Goal: Complete application form

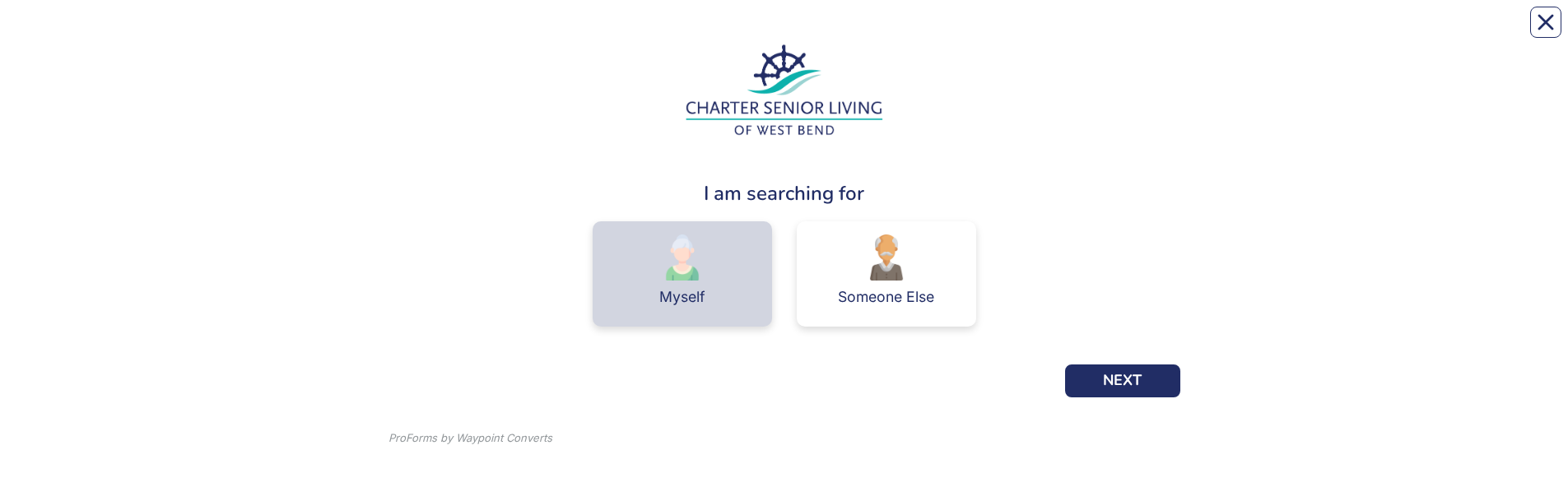
click at [683, 302] on div "Myself" at bounding box center [682, 297] width 46 height 15
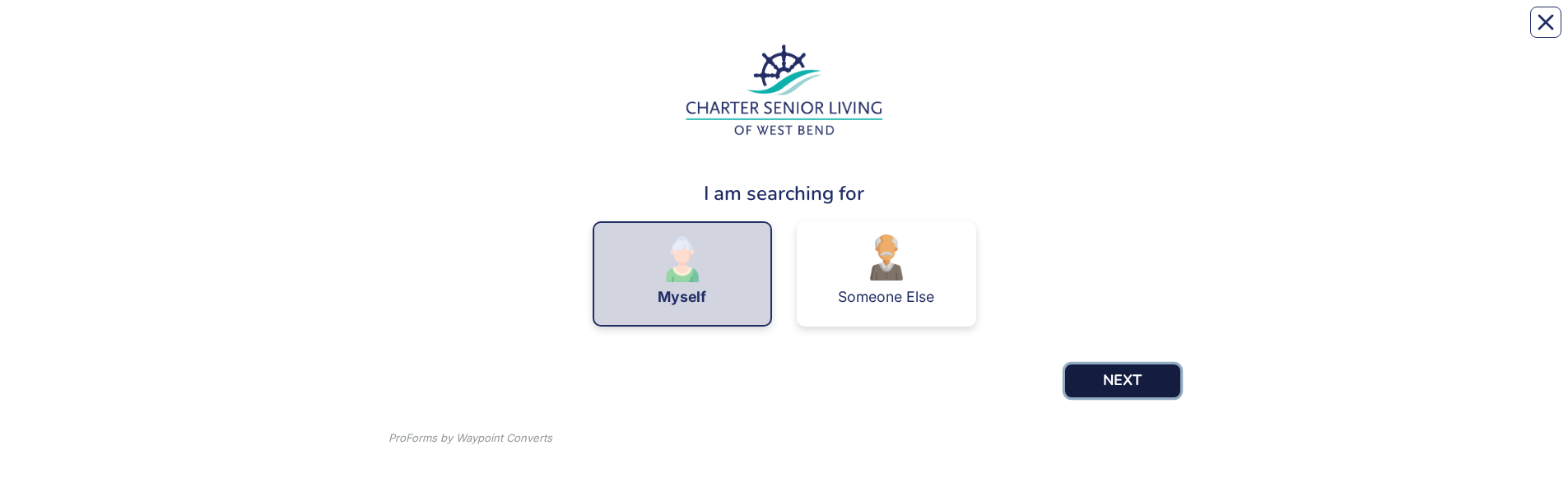
click at [1125, 391] on button "NEXT" at bounding box center [1123, 381] width 115 height 33
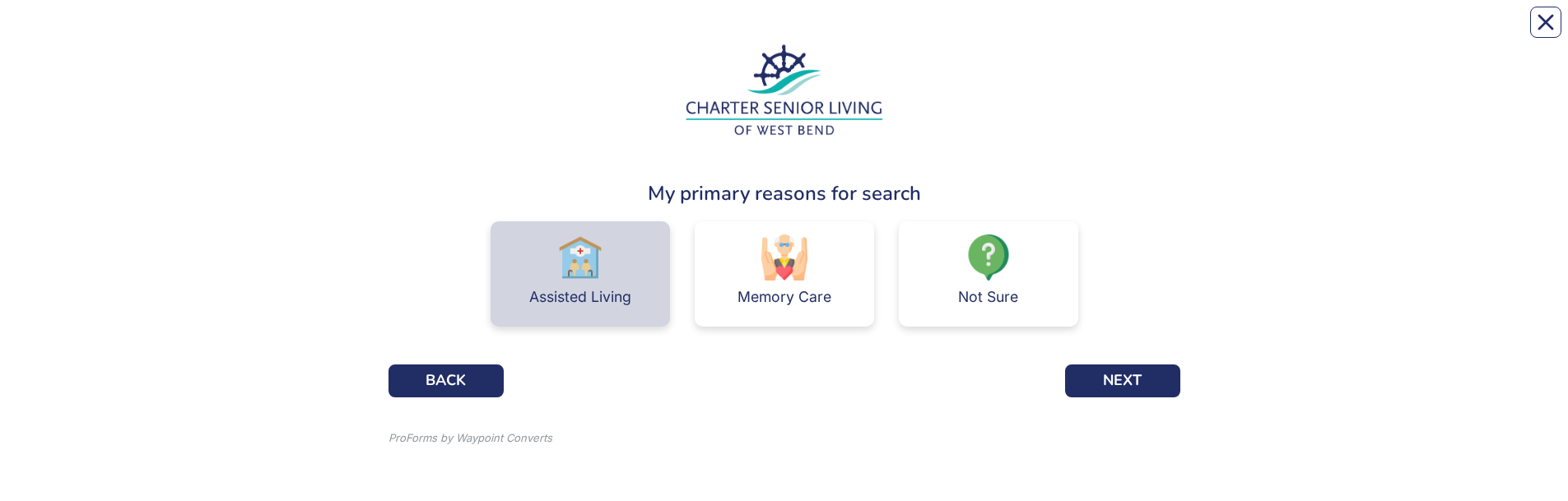
click at [583, 265] on img at bounding box center [580, 257] width 46 height 46
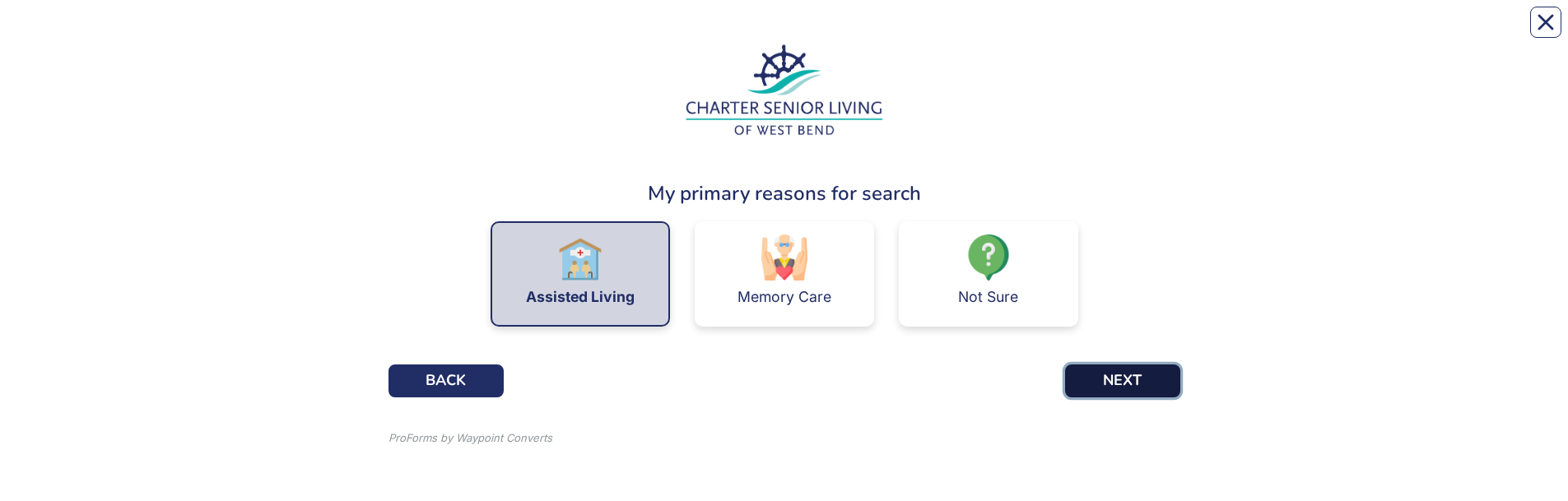
click at [1123, 386] on button "NEXT" at bounding box center [1123, 381] width 115 height 33
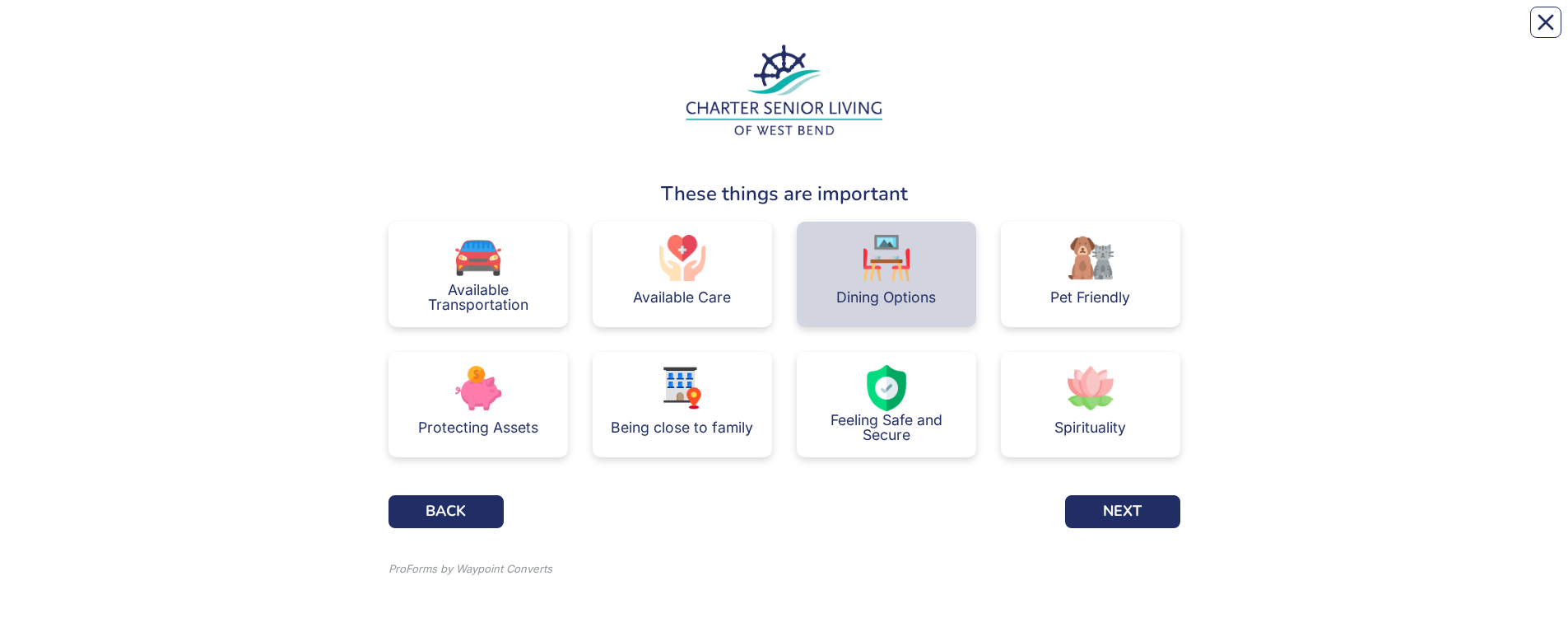
click at [885, 278] on img at bounding box center [886, 257] width 46 height 46
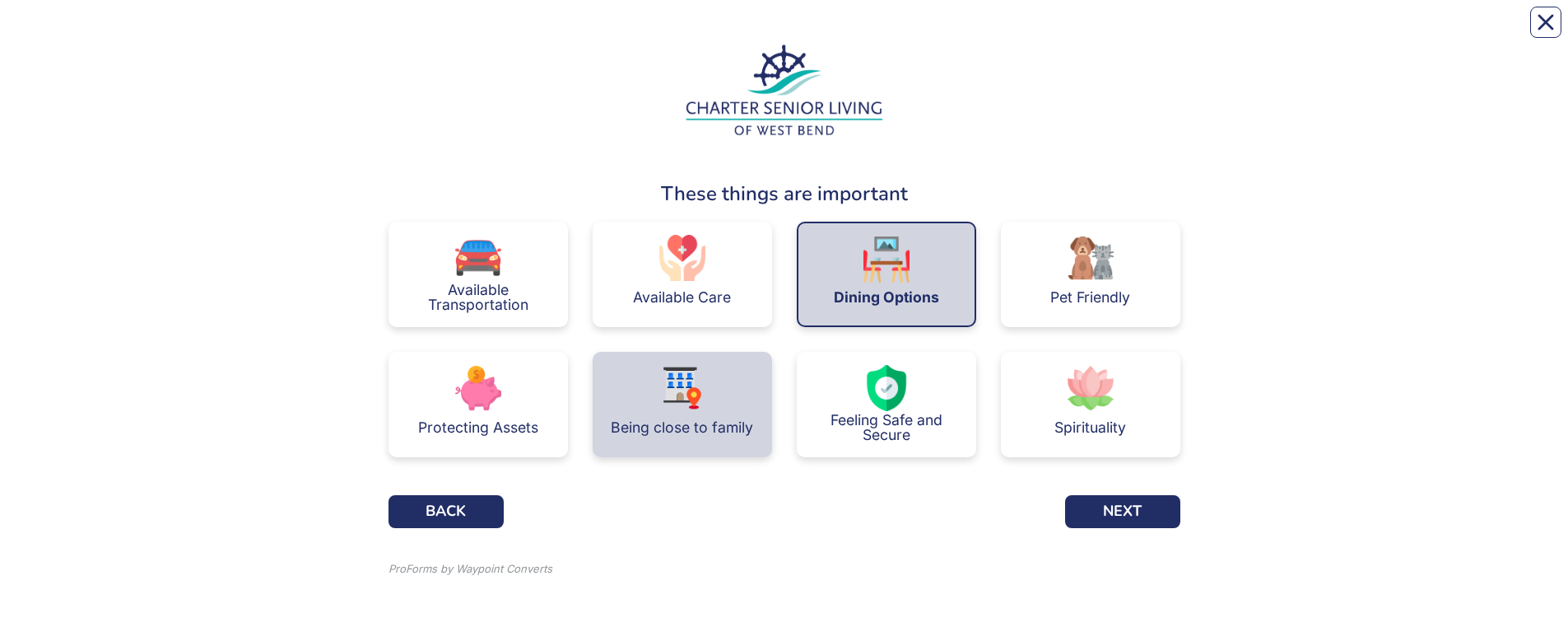
click at [680, 418] on div "Being close to family" at bounding box center [682, 427] width 142 height 33
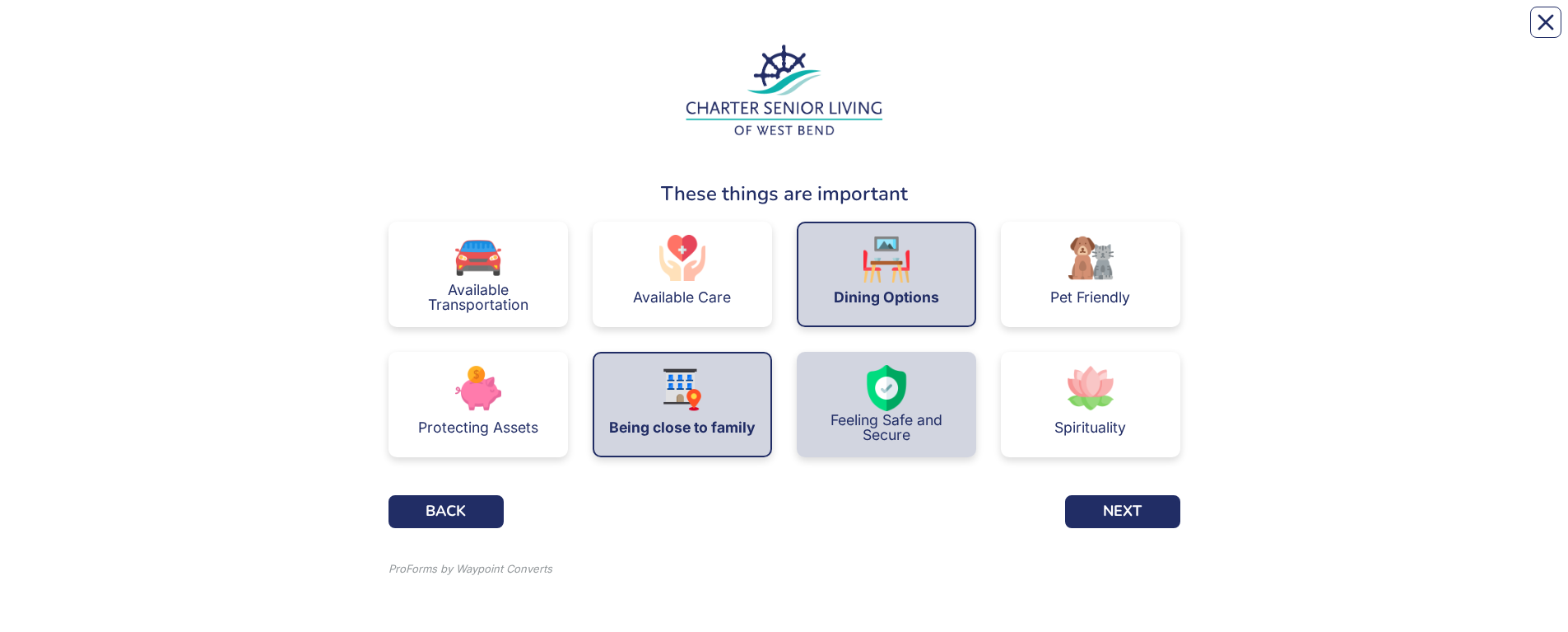
click at [906, 405] on img at bounding box center [886, 388] width 46 height 46
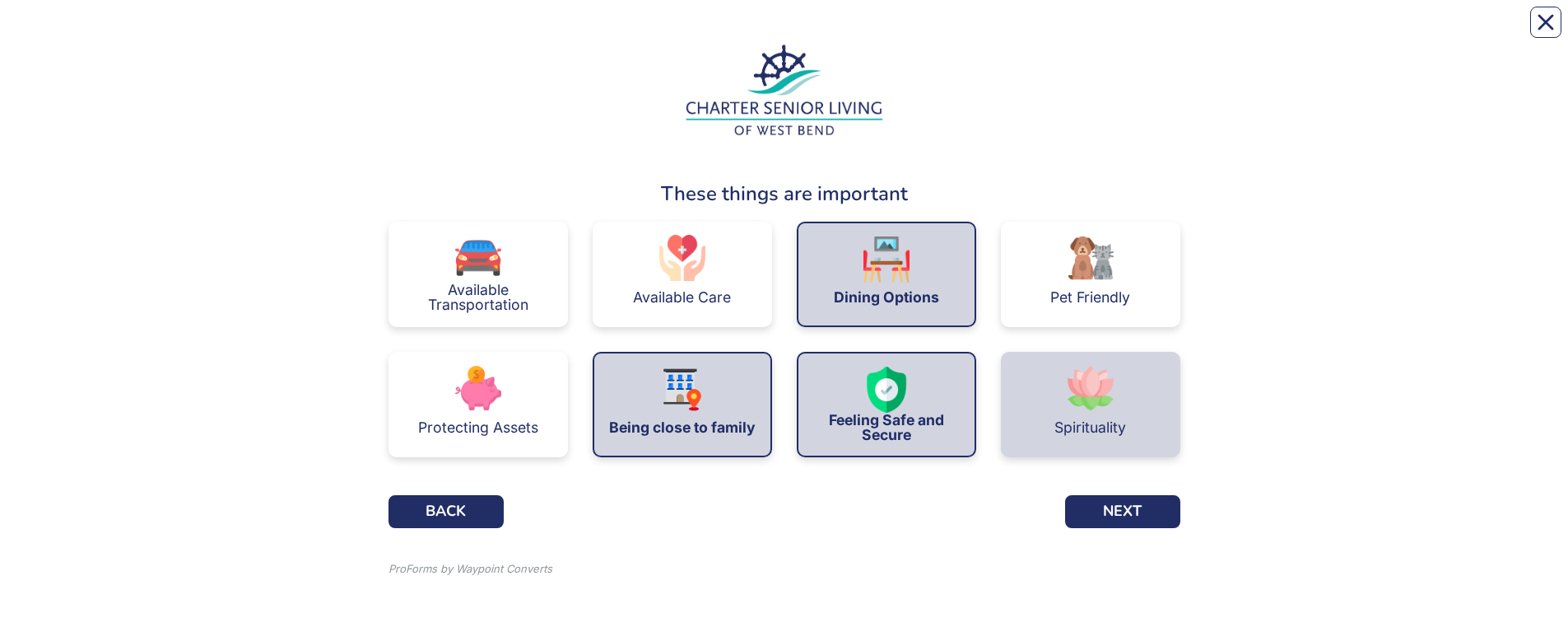
click at [1124, 406] on div "Spirituality" at bounding box center [1090, 405] width 180 height 105
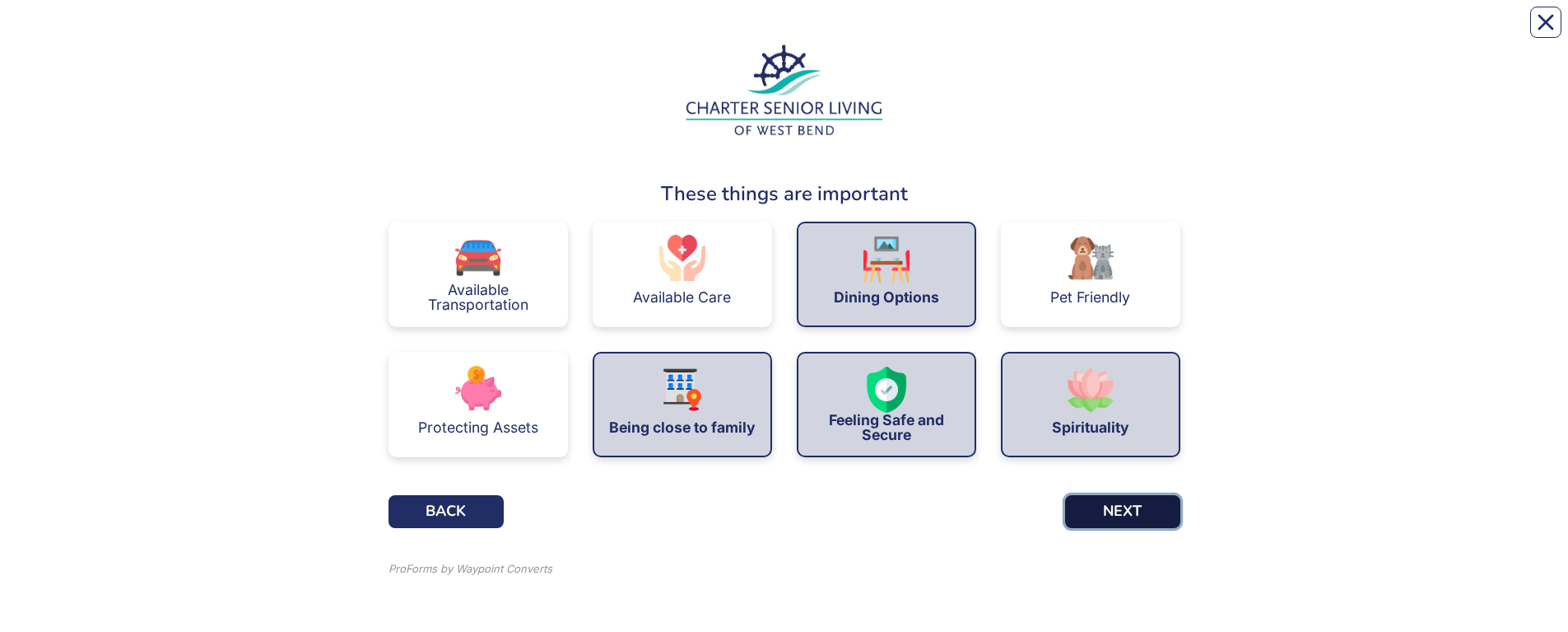
click at [1113, 501] on button "NEXT" at bounding box center [1123, 511] width 115 height 33
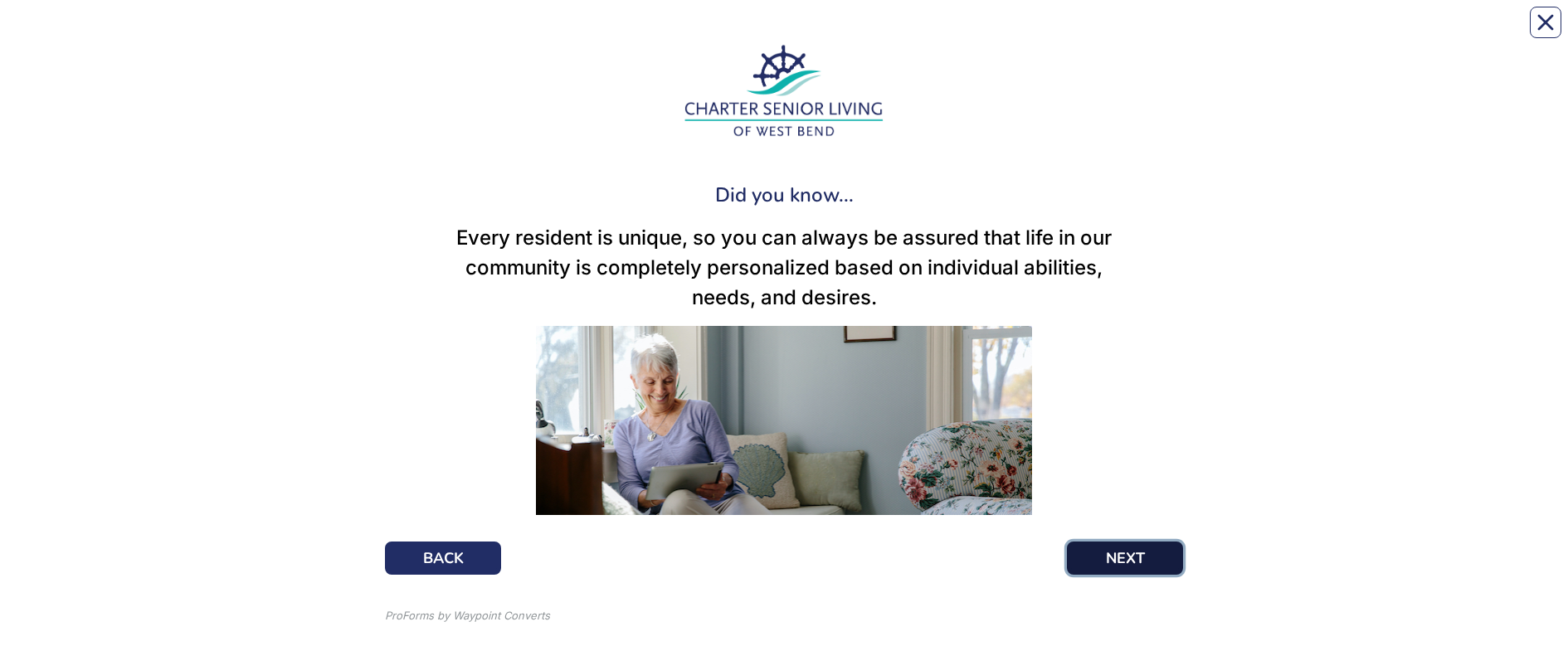
click at [1119, 504] on button "NEXT" at bounding box center [1124, 558] width 116 height 33
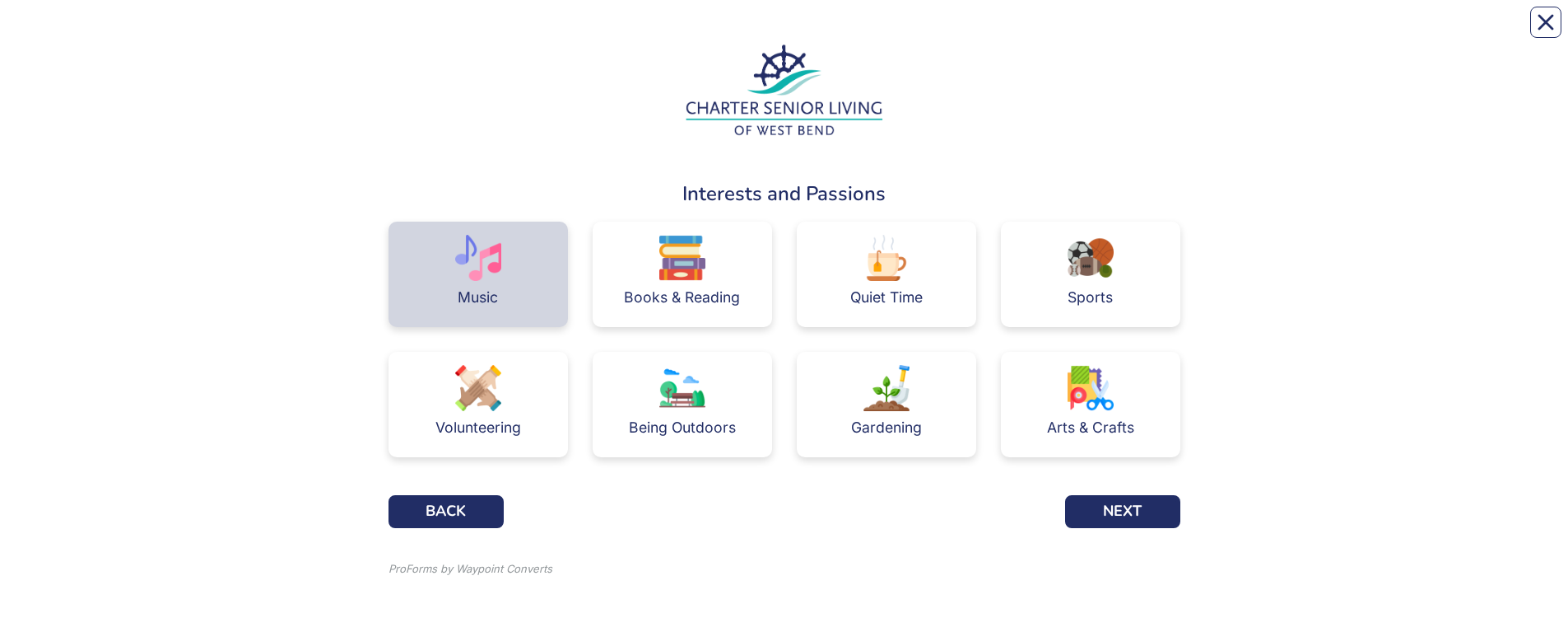
click at [457, 268] on img at bounding box center [478, 257] width 46 height 46
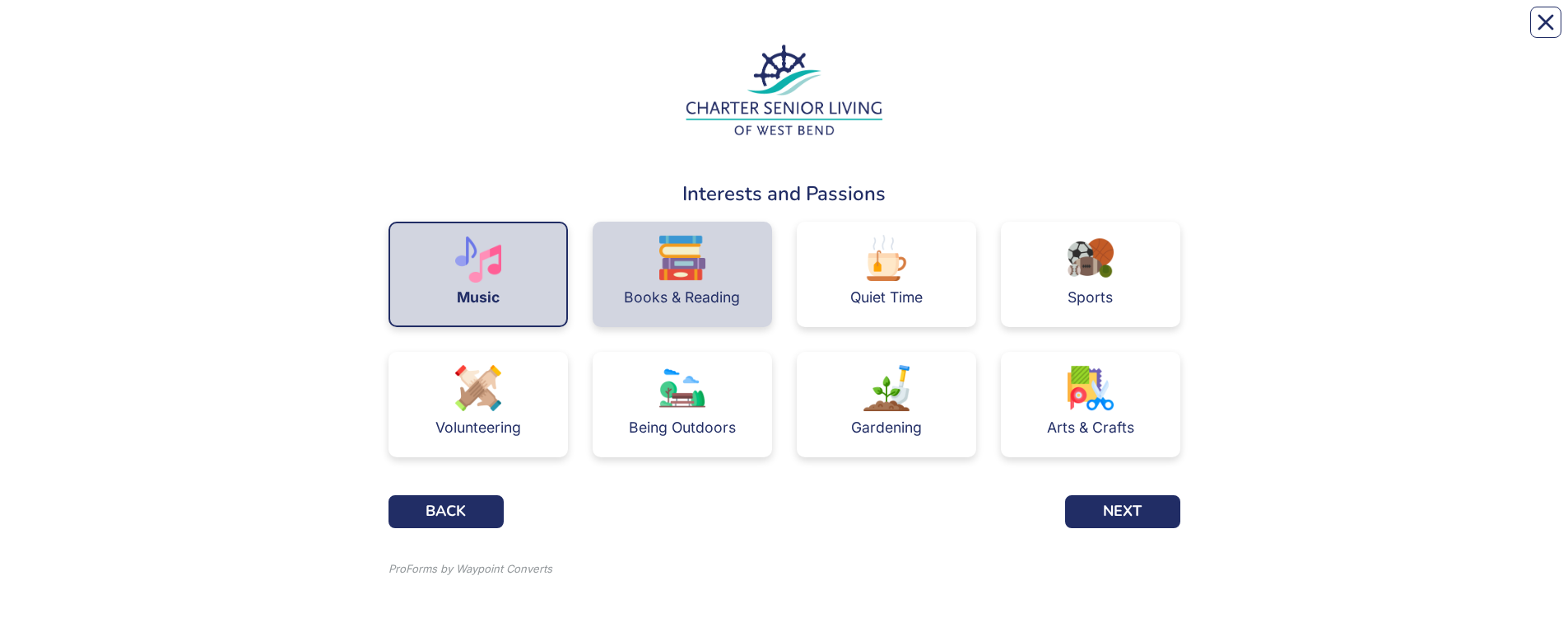
click at [688, 278] on img at bounding box center [682, 257] width 46 height 46
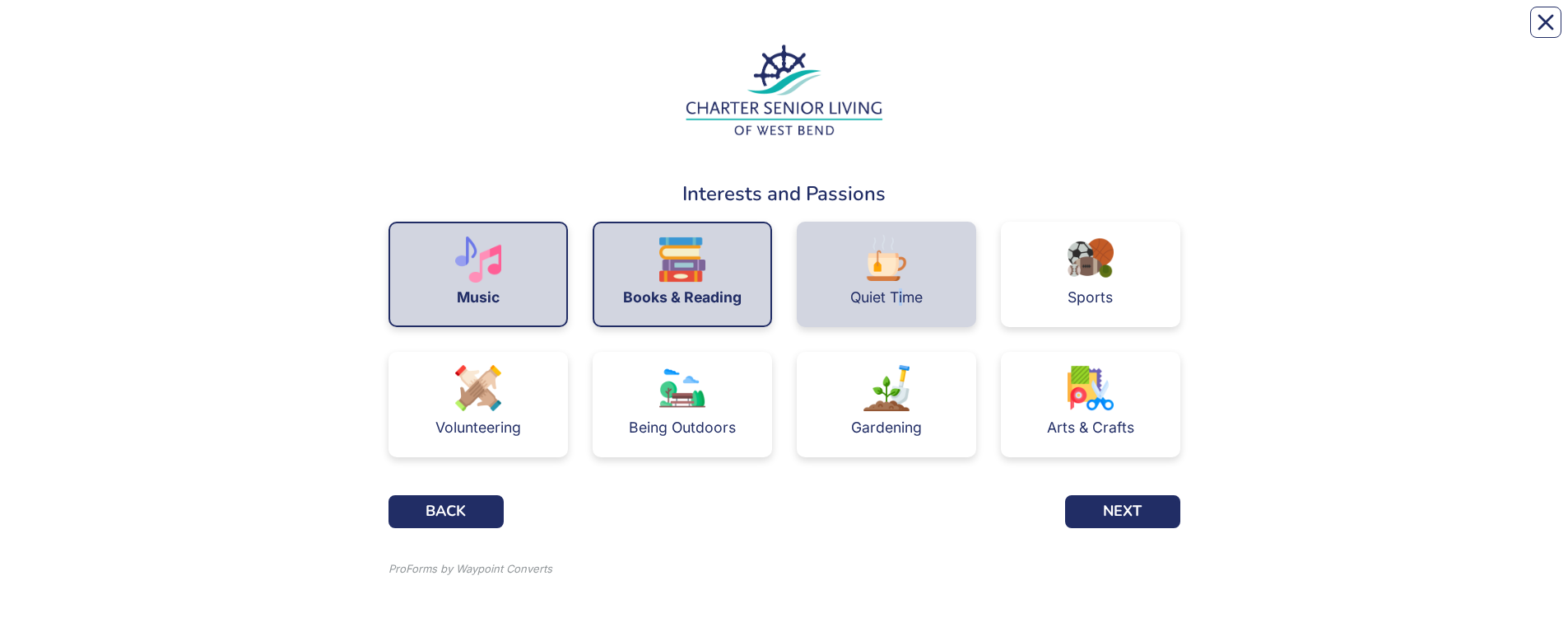
drag, startPoint x: 898, startPoint y: 280, endPoint x: 911, endPoint y: 282, distance: 13.2
click at [909, 282] on div "Quiet Time" at bounding box center [886, 297] width 73 height 33
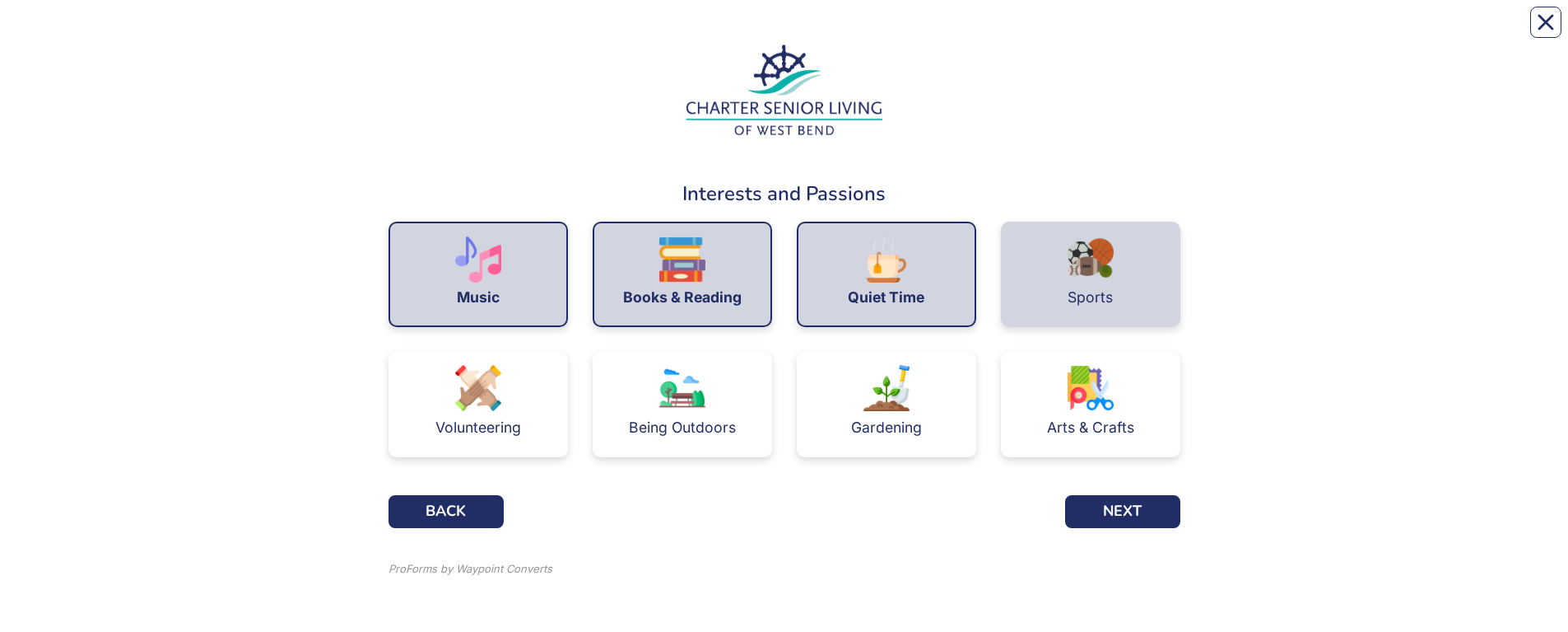
click at [1076, 282] on div "Sports" at bounding box center [1090, 297] width 45 height 33
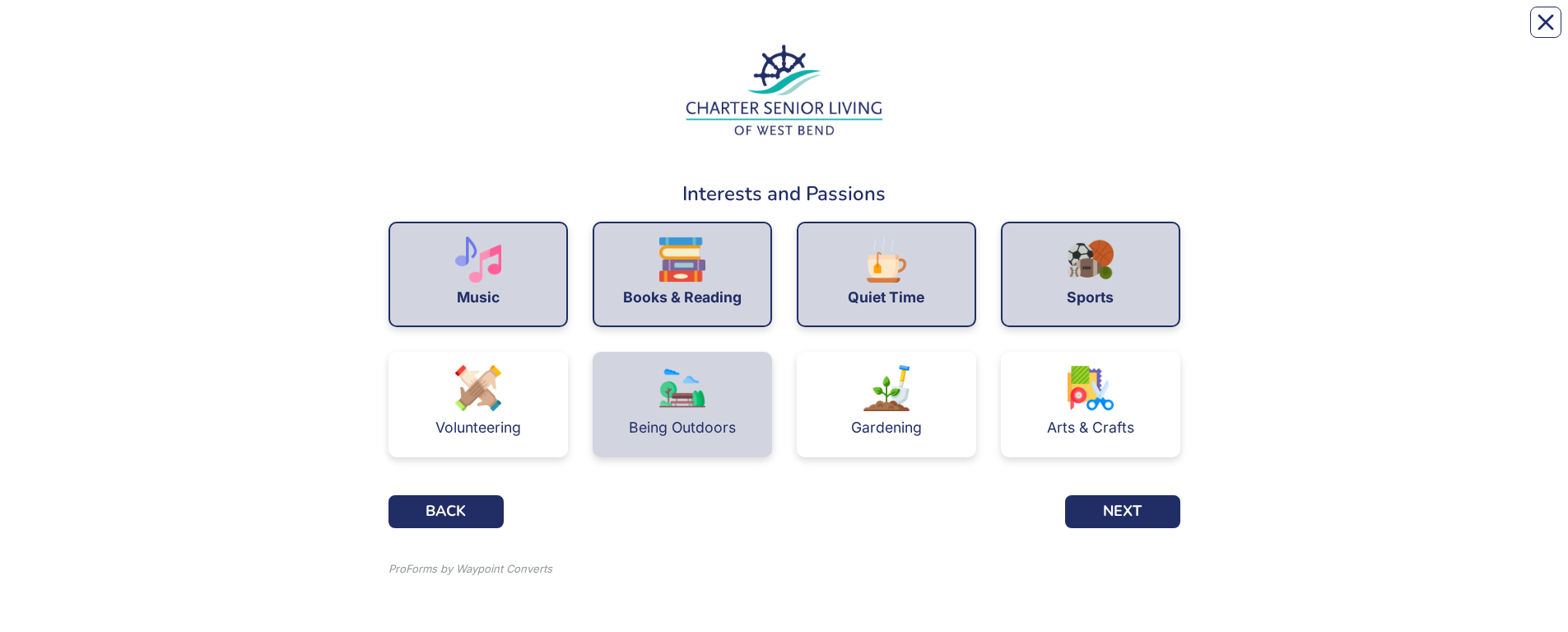
click at [686, 400] on img at bounding box center [682, 388] width 46 height 46
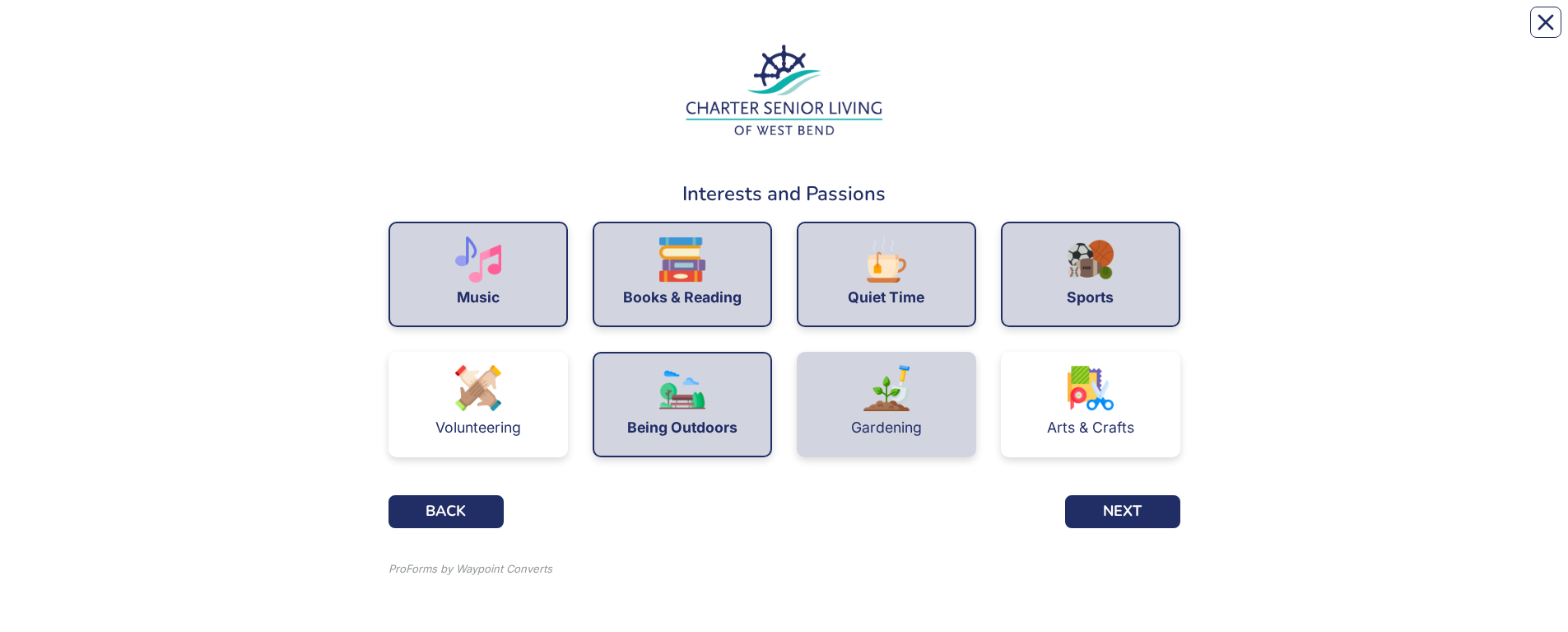
click at [887, 402] on img at bounding box center [886, 388] width 46 height 46
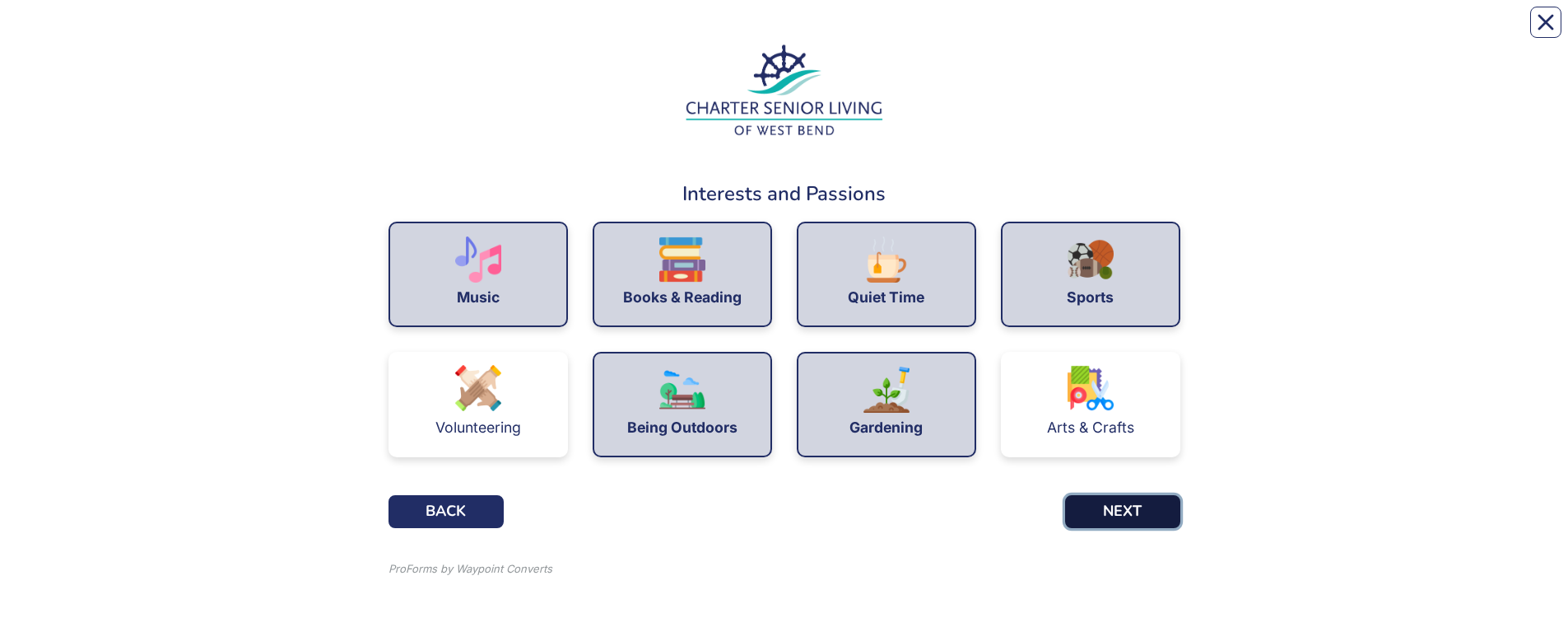
click at [1102, 501] on button "NEXT" at bounding box center [1123, 511] width 115 height 33
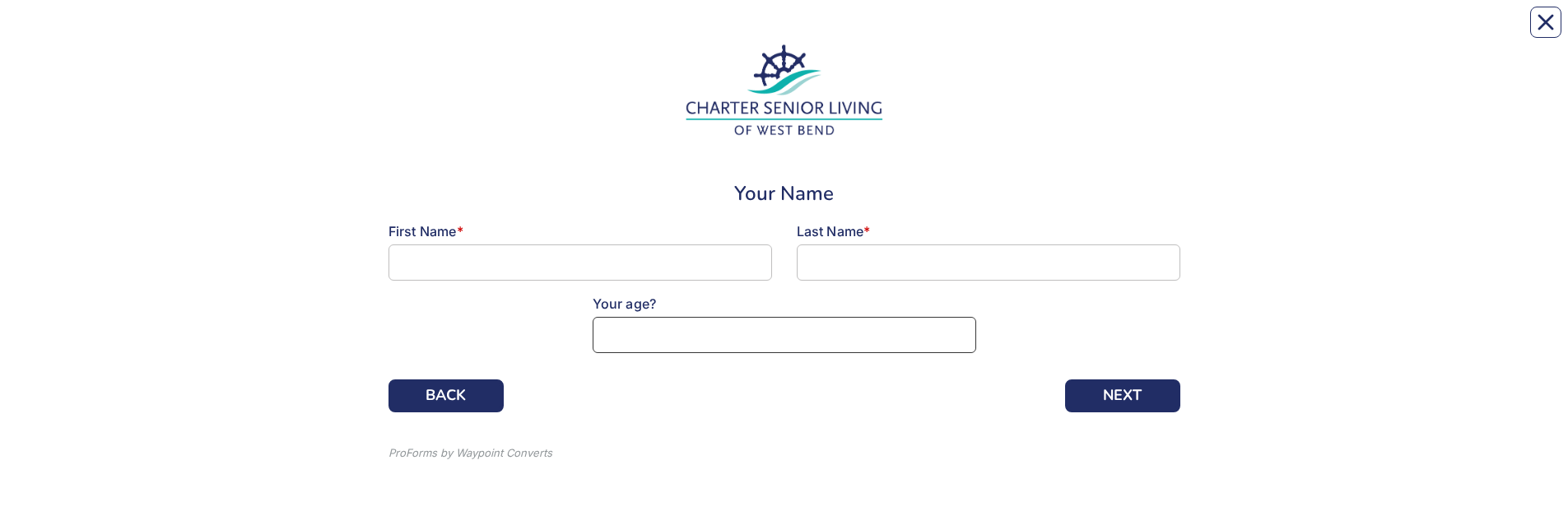
click at [763, 344] on input at bounding box center [784, 334] width 383 height 36
type input "80"
click at [474, 261] on input at bounding box center [580, 262] width 383 height 36
type input "[PERSON_NAME]"
click at [870, 256] on input at bounding box center [988, 262] width 383 height 36
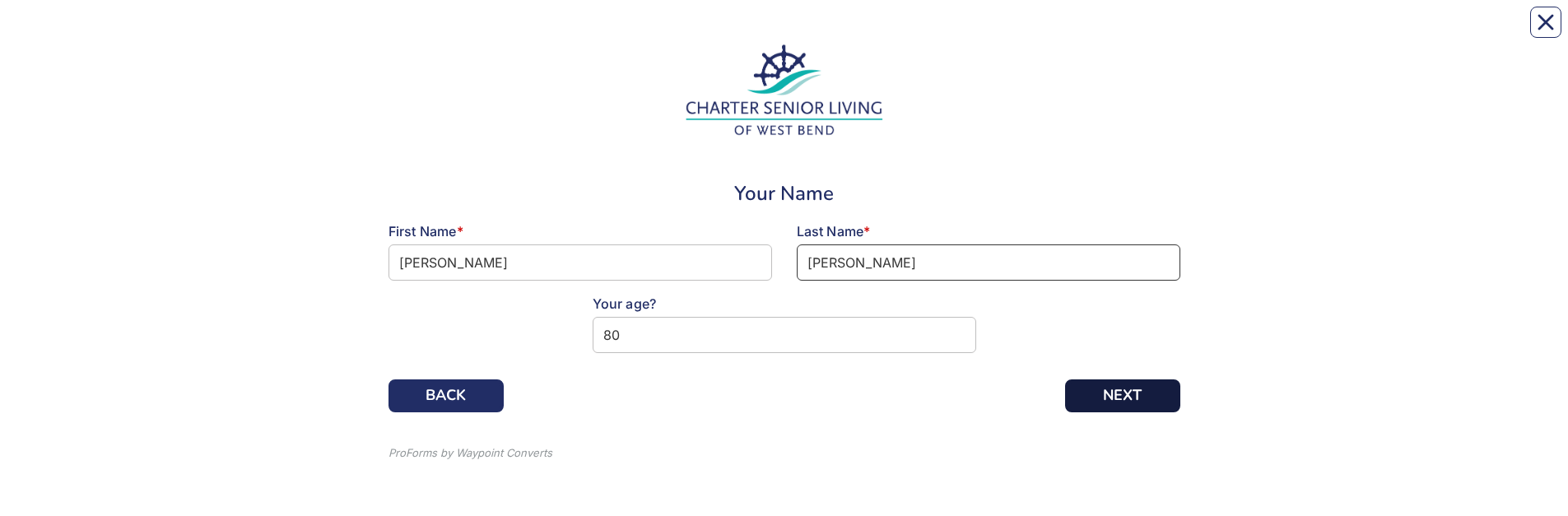
type input "[PERSON_NAME]"
click at [1098, 389] on button "NEXT" at bounding box center [1123, 395] width 115 height 33
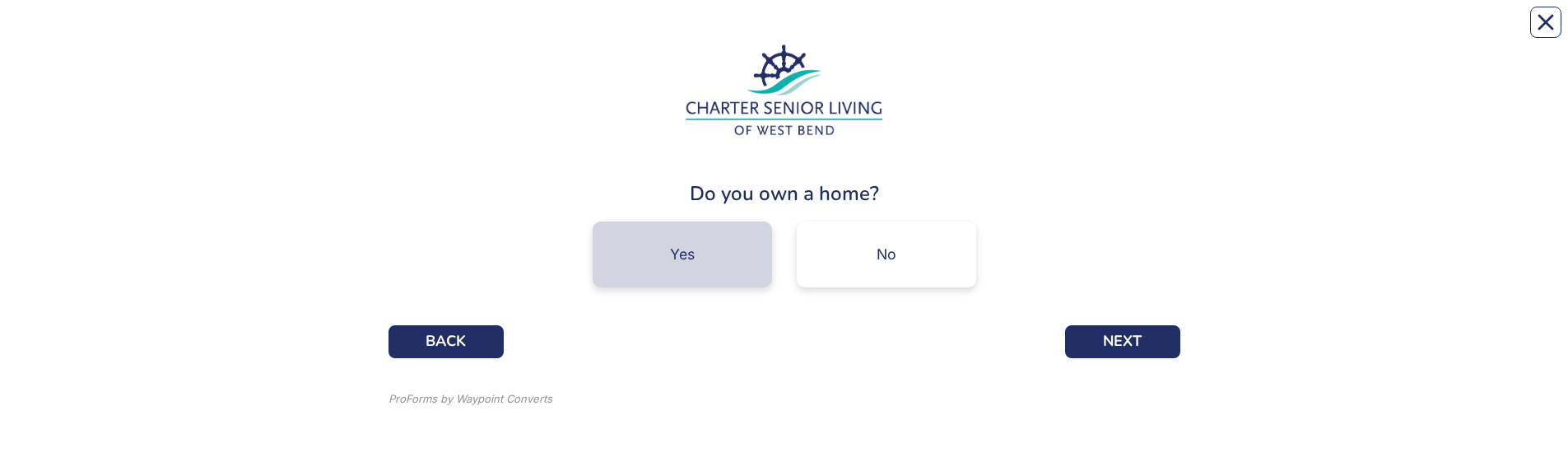
click at [692, 253] on div "Yes" at bounding box center [683, 255] width 25 height 15
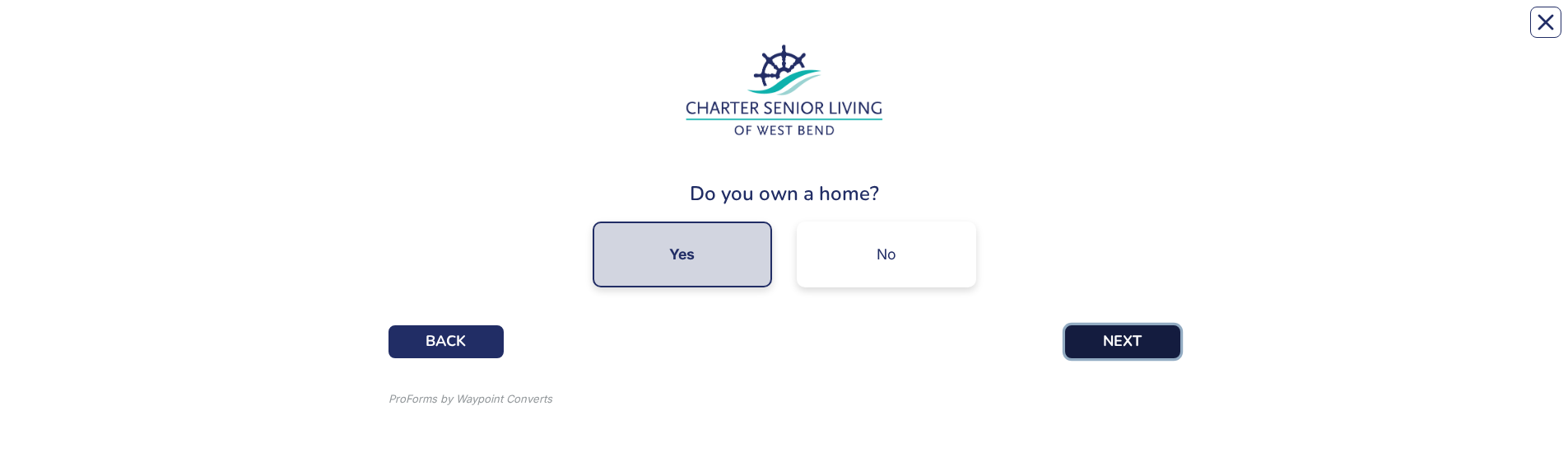
click at [1119, 334] on button "NEXT" at bounding box center [1123, 341] width 115 height 33
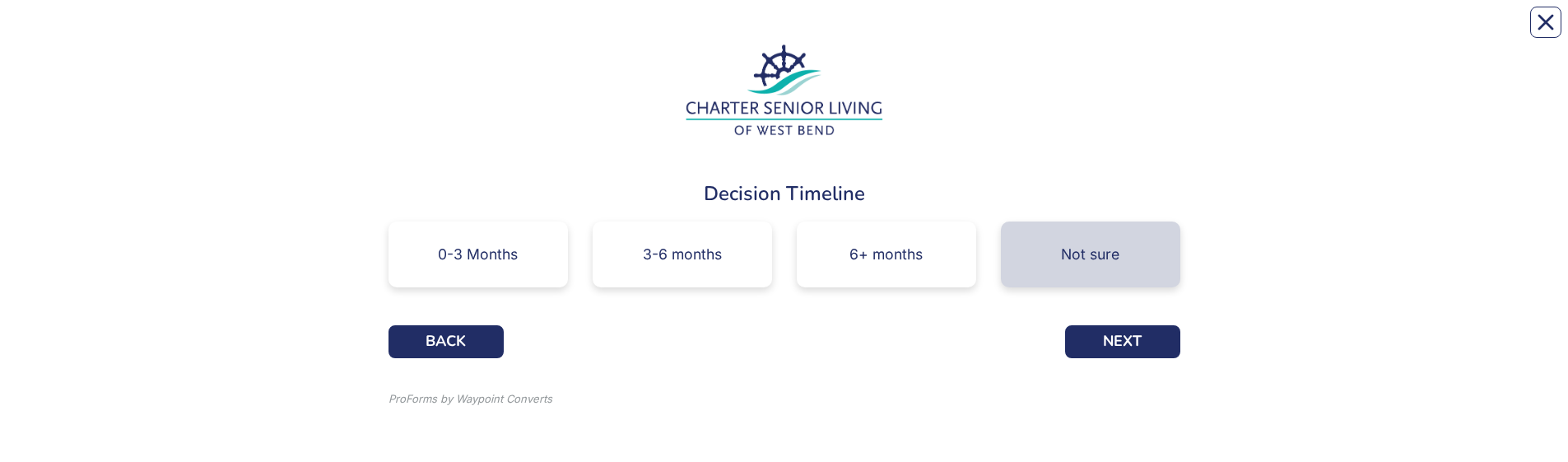
click at [1101, 249] on div "Not sure" at bounding box center [1090, 255] width 58 height 15
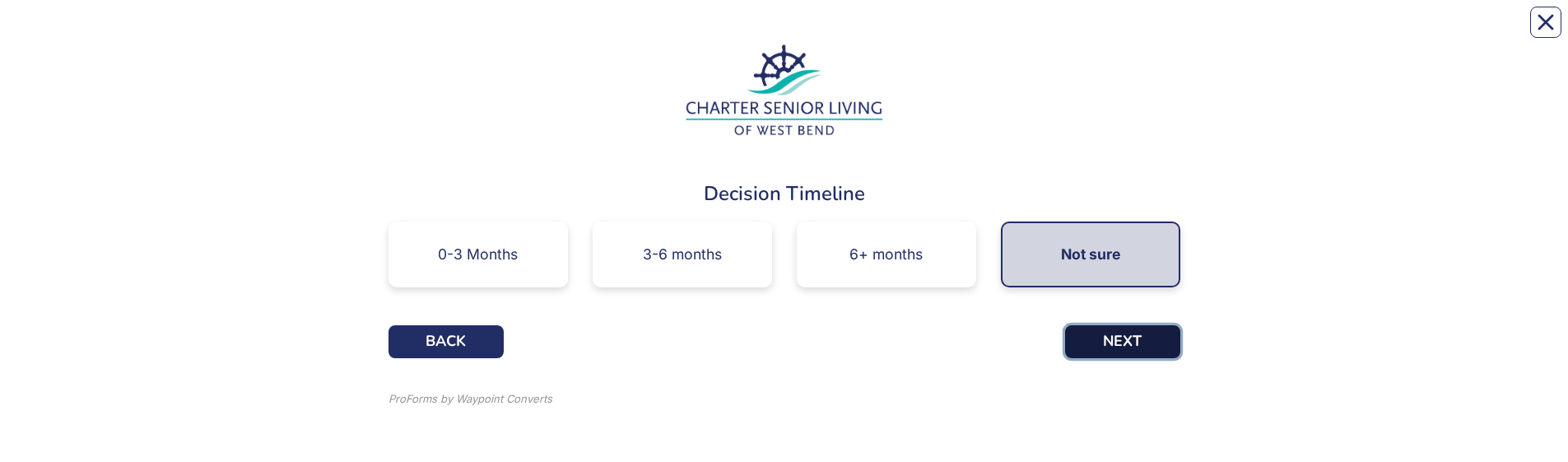
click at [1114, 348] on button "NEXT" at bounding box center [1123, 341] width 115 height 33
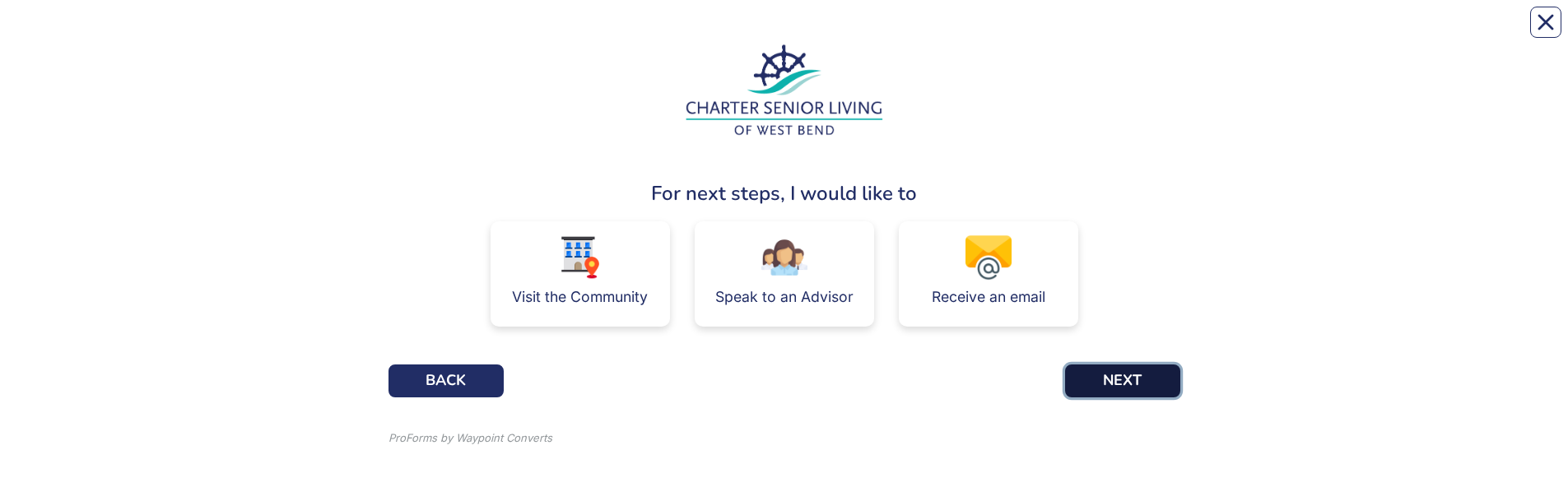
click at [1111, 374] on button "NEXT" at bounding box center [1123, 381] width 115 height 33
